Goal: Use online tool/utility: Use online tool/utility

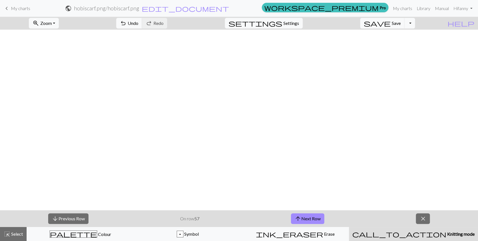
scroll to position [921, 0]
click at [304, 218] on button "arrow_upward Next Row" at bounding box center [307, 219] width 33 height 11
click at [299, 217] on span "arrow_upward" at bounding box center [297, 219] width 7 height 8
click at [142, 232] on button "p Symbol" at bounding box center [187, 234] width 107 height 14
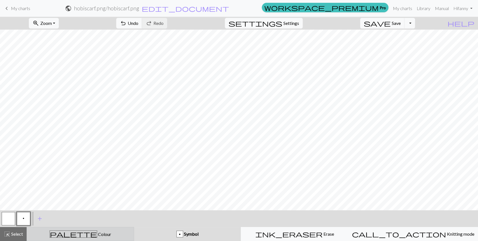
click at [125, 237] on div "palette Colour Colour" at bounding box center [80, 234] width 100 height 7
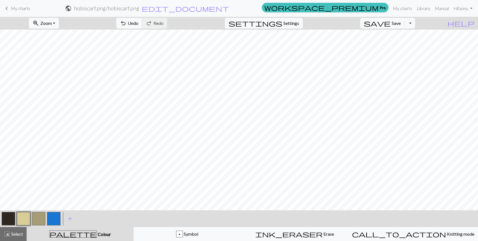
click at [10, 216] on button "button" at bounding box center [8, 218] width 13 height 13
click at [20, 219] on button "button" at bounding box center [23, 218] width 13 height 13
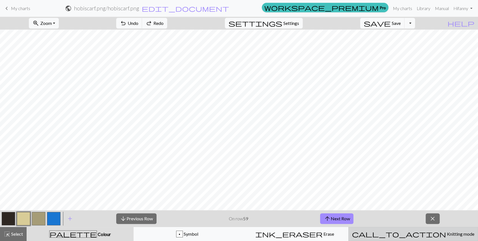
click at [401, 229] on button "call_to_action Knitting mode Knitting mode" at bounding box center [413, 234] width 130 height 14
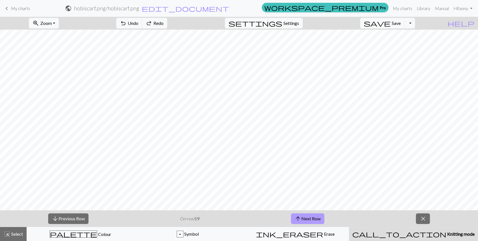
click at [309, 222] on button "arrow_upward Next Row" at bounding box center [307, 219] width 33 height 11
click at [321, 217] on button "arrow_upward Next Row" at bounding box center [307, 219] width 33 height 11
click at [307, 216] on button "arrow_upward Next Row" at bounding box center [307, 219] width 33 height 11
click at [311, 217] on button "arrow_upward Next Row" at bounding box center [307, 219] width 33 height 11
click at [303, 219] on button "arrow_upward Next Row" at bounding box center [307, 219] width 33 height 11
